Goal: Task Accomplishment & Management: Use online tool/utility

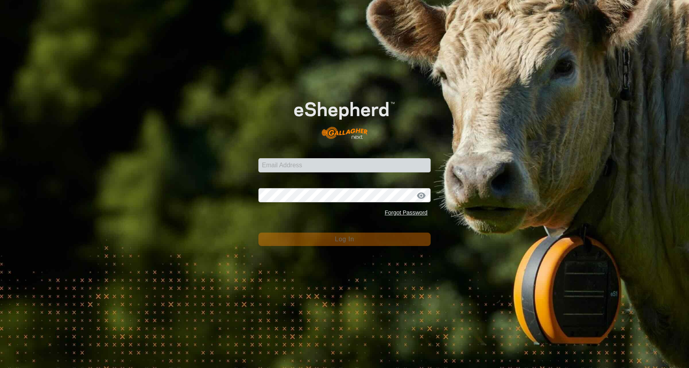
type input "[EMAIL_ADDRESS][DOMAIN_NAME]"
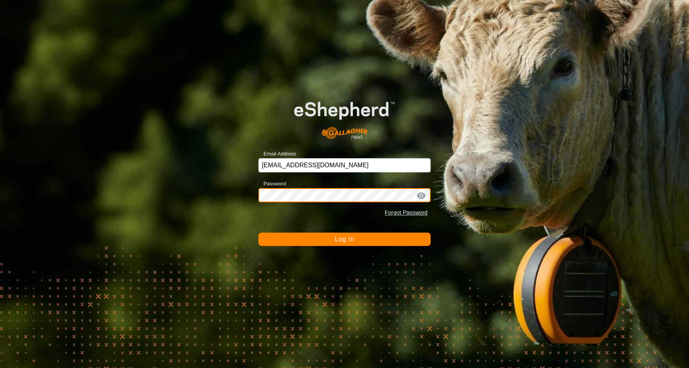
click at [258, 232] on button "Log In" at bounding box center [344, 238] width 172 height 13
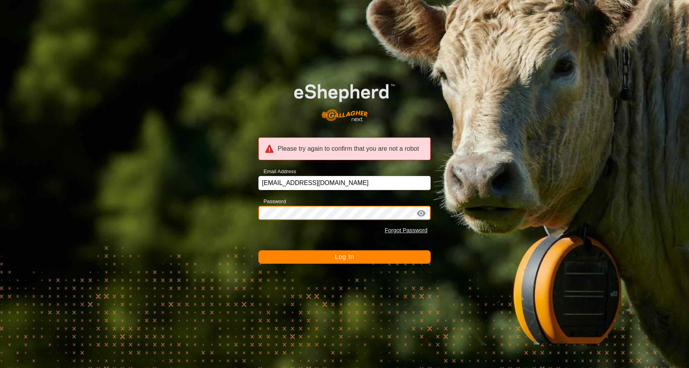
click at [236, 205] on div "Please try again to confirm that you are not a robot Email Address [EMAIL_ADDRE…" at bounding box center [344, 184] width 689 height 368
click at [258, 250] on button "Log In" at bounding box center [344, 256] width 172 height 13
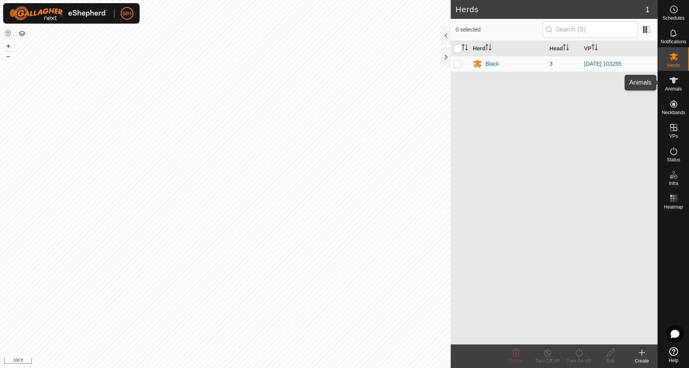
click at [674, 80] on icon at bounding box center [673, 80] width 9 height 6
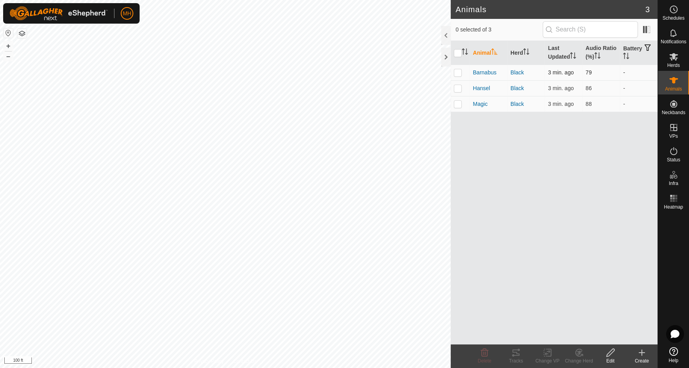
click at [461, 74] on p-checkbox at bounding box center [458, 72] width 8 height 6
checkbox input "true"
click at [515, 352] on icon at bounding box center [515, 352] width 9 height 9
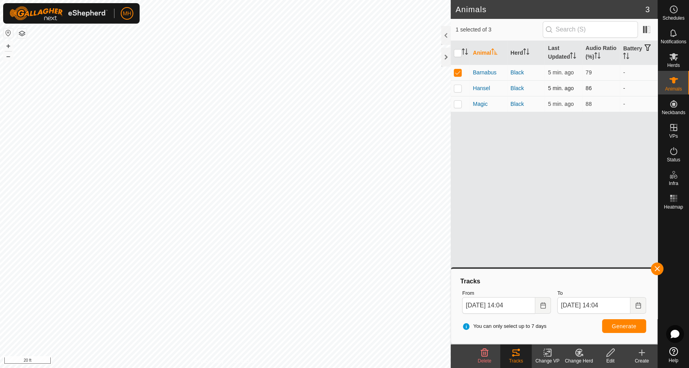
click at [459, 87] on p-checkbox at bounding box center [458, 88] width 8 height 6
checkbox input "true"
click at [460, 72] on p-checkbox at bounding box center [458, 72] width 8 height 6
checkbox input "false"
click at [519, 352] on icon at bounding box center [515, 352] width 9 height 9
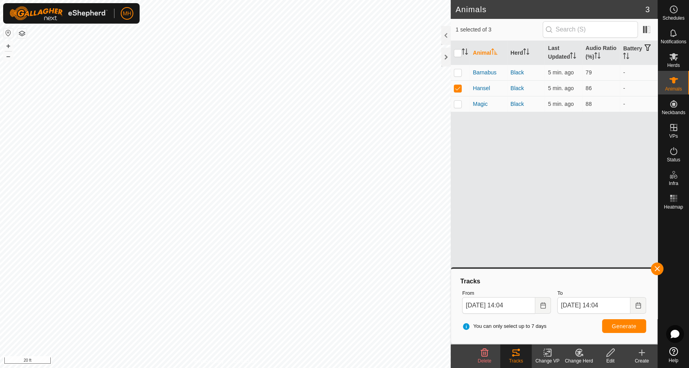
click at [516, 353] on icon at bounding box center [515, 352] width 9 height 9
click at [515, 359] on div "Tracks" at bounding box center [515, 360] width 31 height 7
click at [542, 145] on div "Animal Herd Last Updated Audio Ratio (%) Battery Barnabus Black 5 min. ago 79 -…" at bounding box center [554, 192] width 207 height 303
click at [458, 105] on p-checkbox at bounding box center [458, 104] width 8 height 6
checkbox input "true"
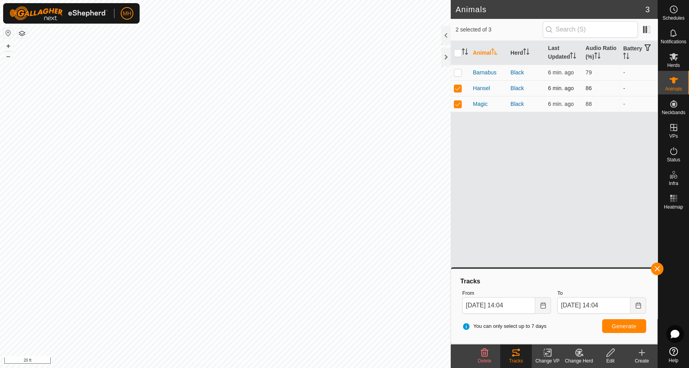
click at [459, 88] on p-checkbox at bounding box center [458, 88] width 8 height 6
click at [459, 86] on p-checkbox at bounding box center [458, 88] width 8 height 6
checkbox input "true"
click at [459, 104] on p-checkbox at bounding box center [458, 104] width 8 height 6
checkbox input "false"
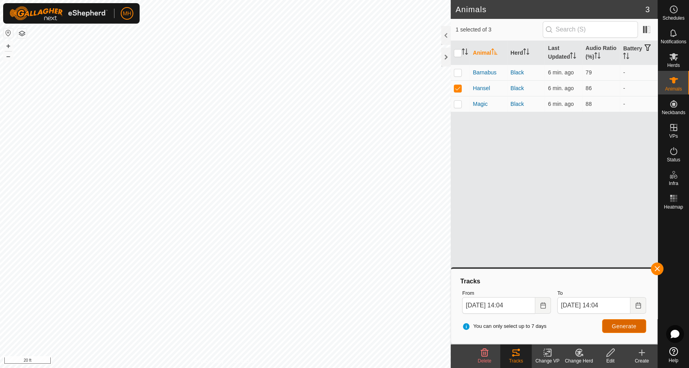
click at [624, 325] on span "Generate" at bounding box center [624, 326] width 24 height 6
click at [519, 359] on div "Tracks" at bounding box center [515, 360] width 31 height 7
click at [460, 87] on p-checkbox at bounding box center [458, 88] width 8 height 6
checkbox input "false"
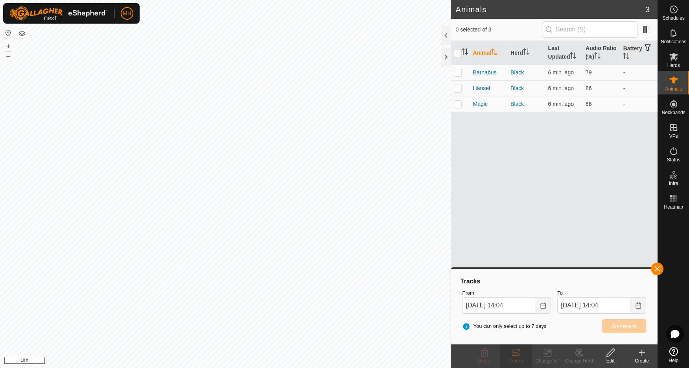
click at [457, 101] on p-checkbox at bounding box center [458, 104] width 8 height 6
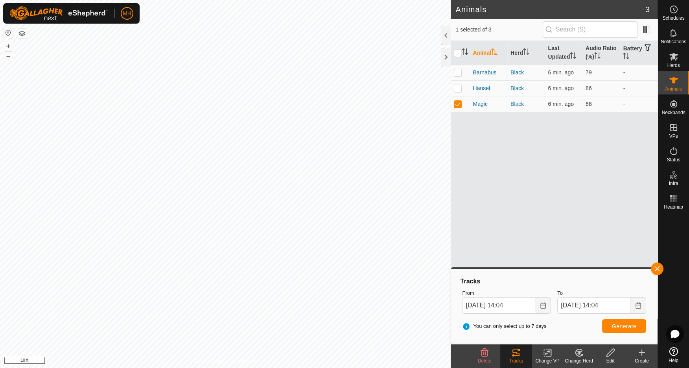
checkbox input "true"
click at [624, 324] on span "Generate" at bounding box center [624, 326] width 24 height 6
click at [523, 352] on tracks-svg-icon at bounding box center [515, 352] width 31 height 9
